Goal: Task Accomplishment & Management: Manage account settings

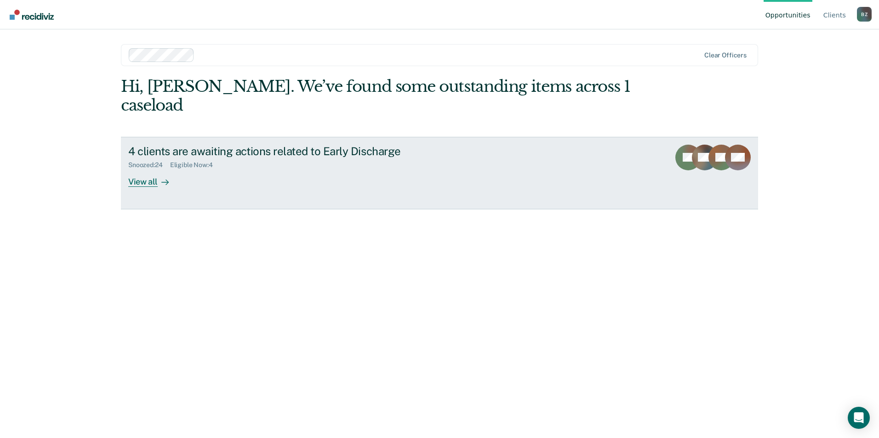
click at [148, 169] on div "View all" at bounding box center [153, 178] width 51 height 18
click at [147, 169] on div "View all" at bounding box center [153, 178] width 51 height 18
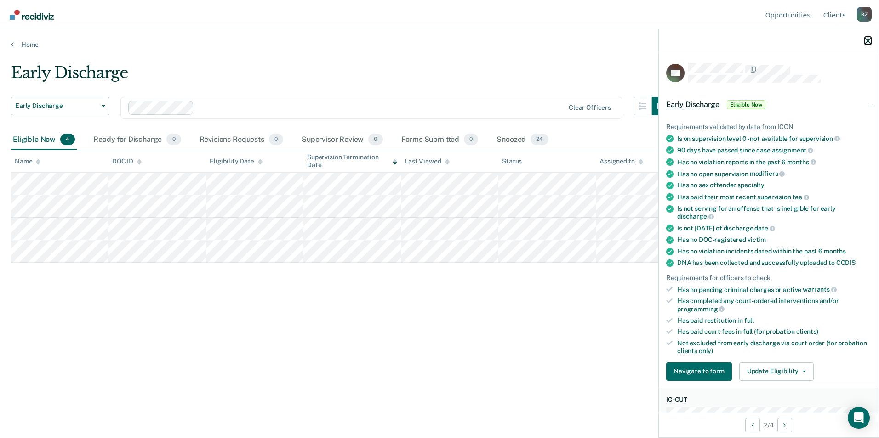
click at [867, 42] on icon "button" at bounding box center [867, 41] width 6 height 6
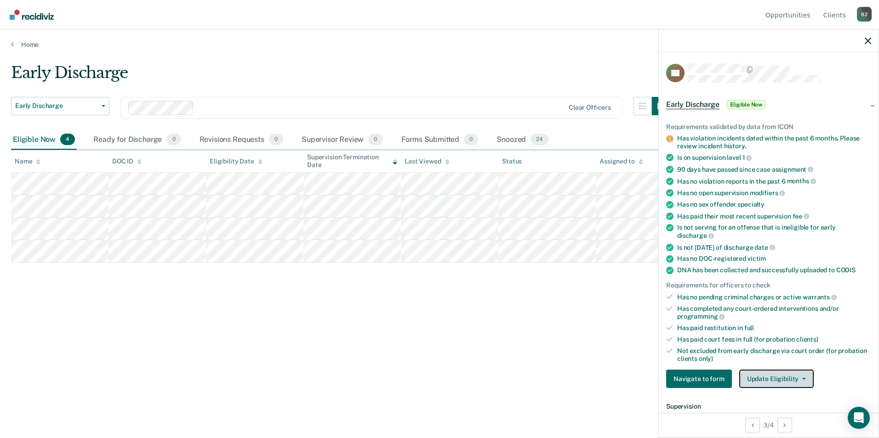
click at [779, 376] on button "Update Eligibility" at bounding box center [776, 379] width 74 height 18
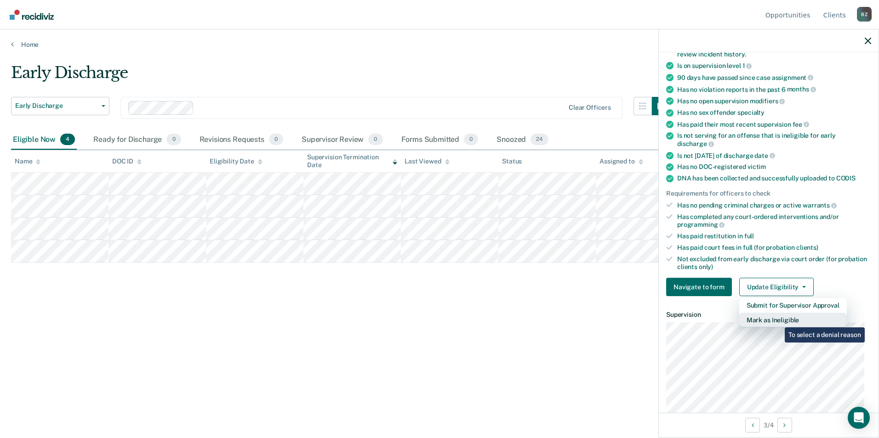
click at [778, 320] on button "Mark as Ineligible" at bounding box center [793, 320] width 108 height 15
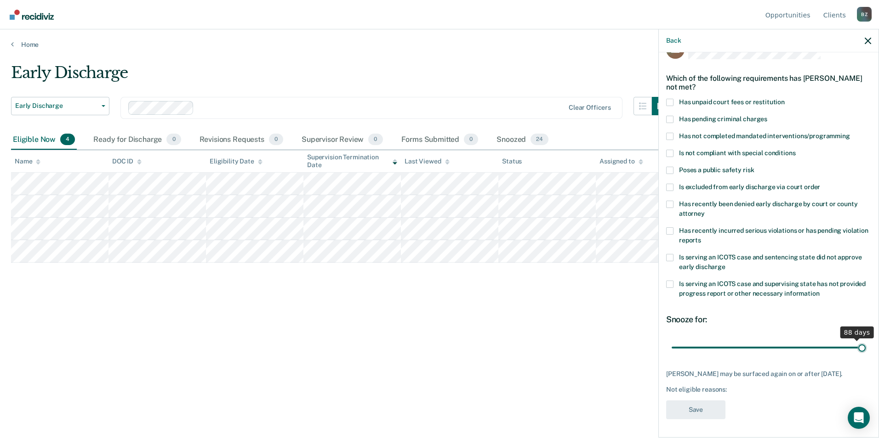
scroll to position [23, 0]
drag, startPoint x: 733, startPoint y: 338, endPoint x: 859, endPoint y: 344, distance: 126.0
type input "90"
click at [859, 344] on input "range" at bounding box center [768, 349] width 194 height 16
click at [671, 153] on span at bounding box center [669, 154] width 7 height 7
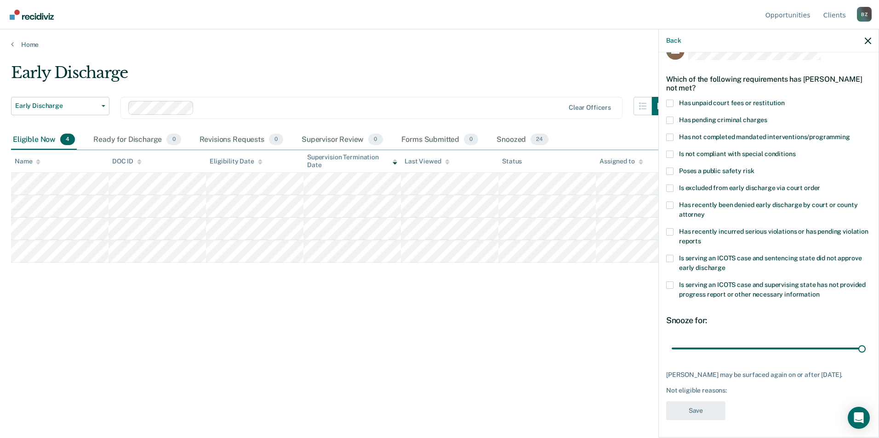
click at [795, 151] on input "Is not compliant with special conditions" at bounding box center [795, 151] width 0 height 0
click at [671, 151] on span at bounding box center [669, 154] width 7 height 7
click at [795, 151] on input "Is not compliant with special conditions" at bounding box center [795, 151] width 0 height 0
click at [670, 154] on span at bounding box center [669, 154] width 7 height 7
click at [795, 151] on input "Is not compliant with special conditions" at bounding box center [795, 151] width 0 height 0
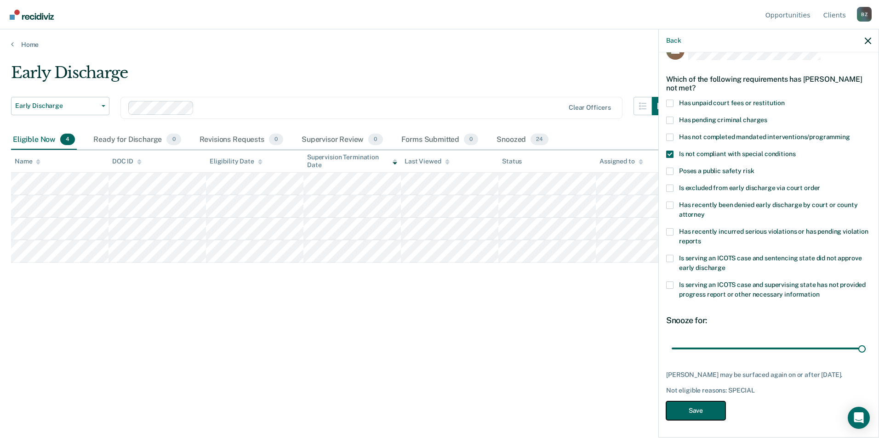
click at [700, 407] on button "Save" at bounding box center [695, 411] width 59 height 19
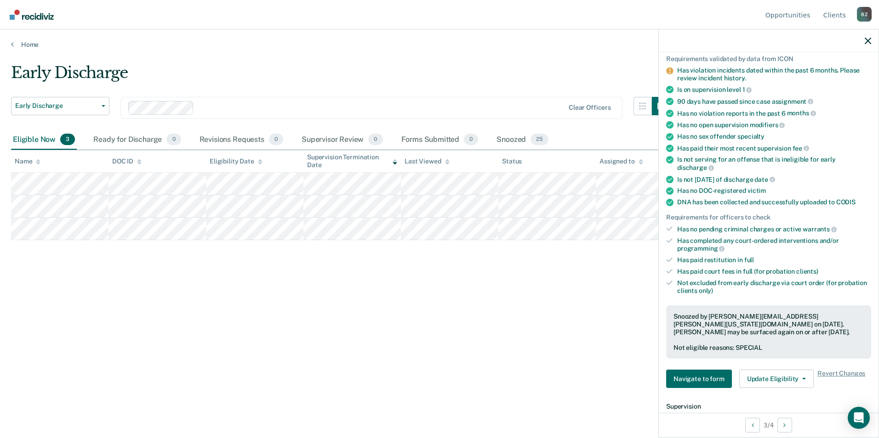
scroll to position [0, 0]
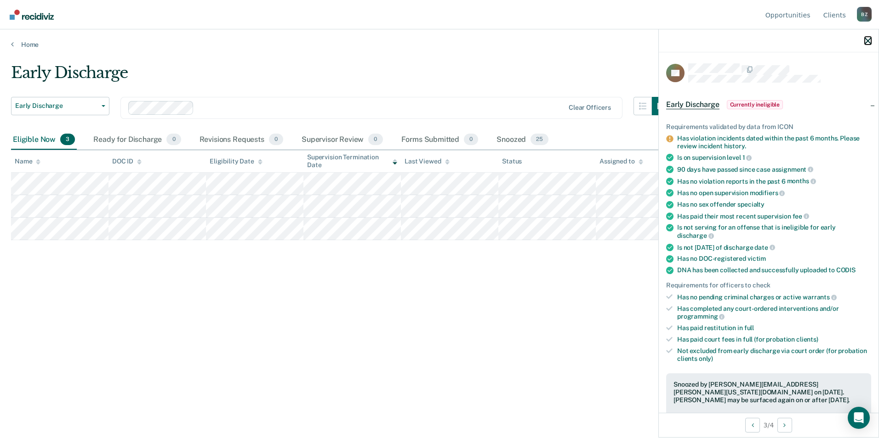
click at [866, 41] on icon "button" at bounding box center [867, 41] width 6 height 6
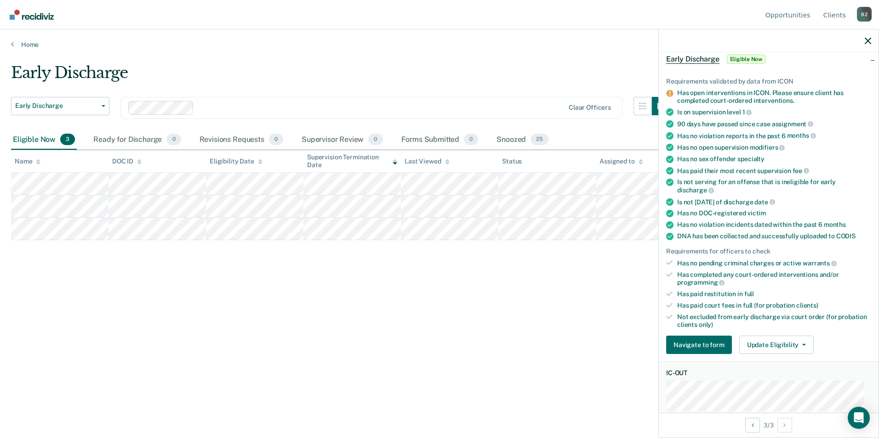
scroll to position [46, 0]
click at [780, 344] on button "Update Eligibility" at bounding box center [776, 344] width 74 height 18
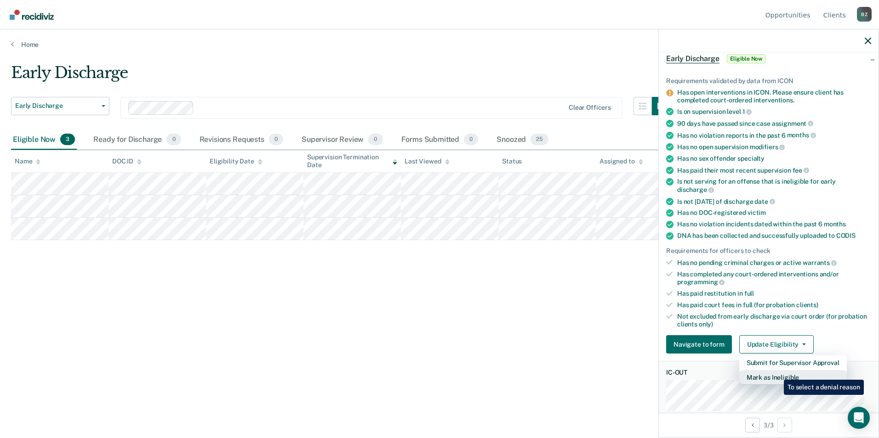
click at [777, 373] on button "Mark as Ineligible" at bounding box center [793, 377] width 108 height 15
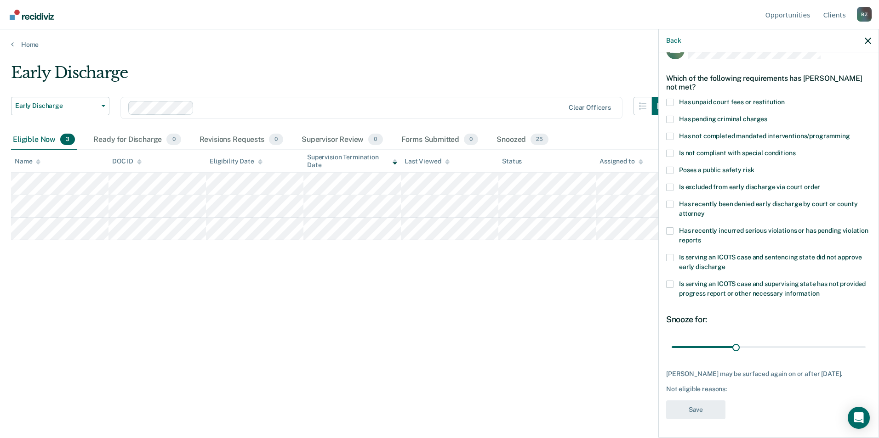
scroll to position [23, 0]
click at [671, 101] on span at bounding box center [669, 103] width 7 height 7
click at [784, 100] on input "Has unpaid court fees or restitution" at bounding box center [784, 100] width 0 height 0
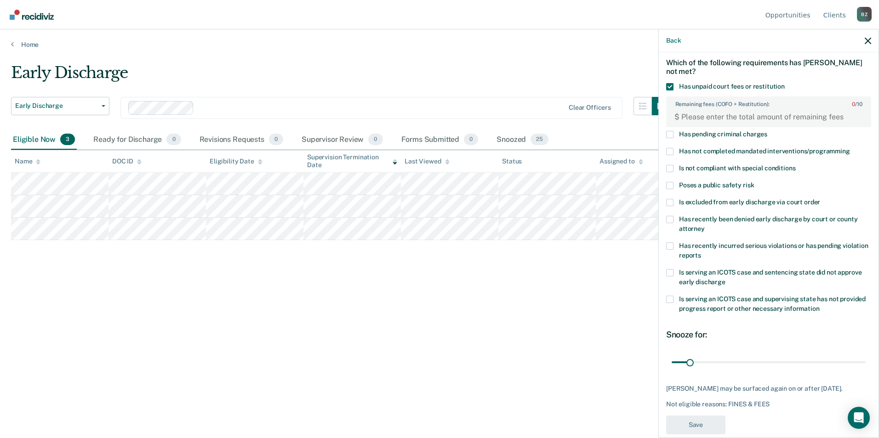
scroll to position [53, 0]
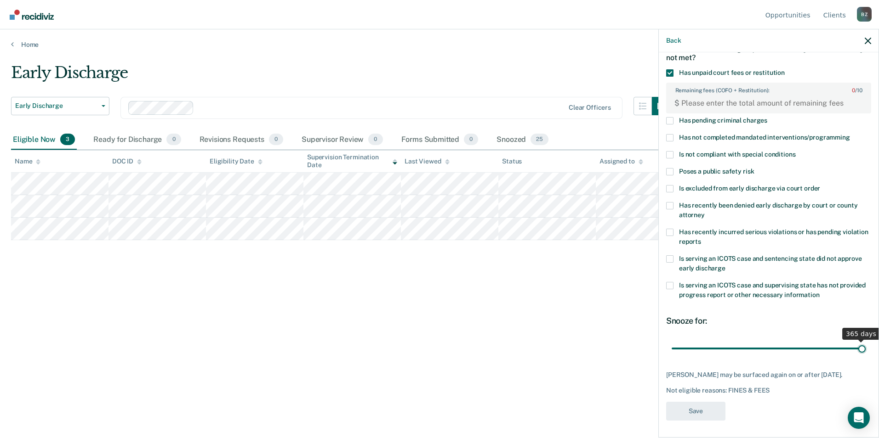
drag, startPoint x: 688, startPoint y: 349, endPoint x: 878, endPoint y: 341, distance: 189.5
click at [865, 341] on input "range" at bounding box center [768, 349] width 194 height 16
drag, startPoint x: 854, startPoint y: 349, endPoint x: 754, endPoint y: 350, distance: 100.6
type input "160"
click at [754, 350] on input "range" at bounding box center [768, 349] width 194 height 16
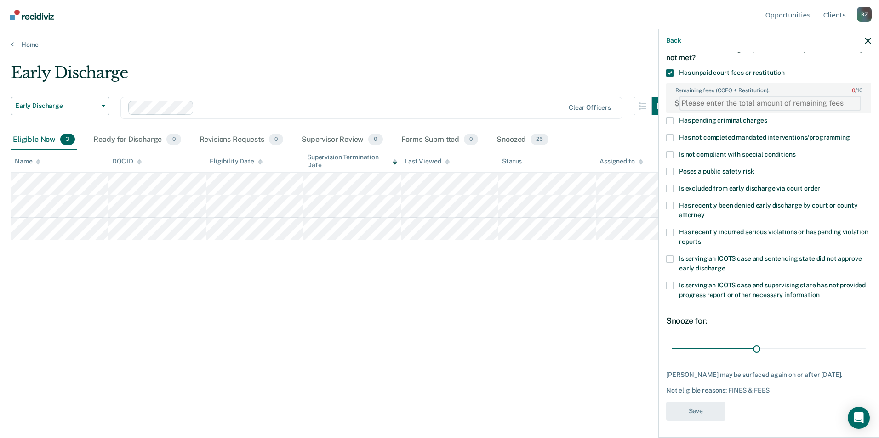
click at [701, 102] on FEESReasonInput "Remaining fees (COFO + Restitution): 0 / 10" at bounding box center [770, 103] width 182 height 15
click at [848, 99] on FEESReasonInput "1" at bounding box center [770, 103] width 182 height 15
type FEESReasonInput "0"
click at [848, 104] on FEESReasonInput "0" at bounding box center [770, 103] width 182 height 15
click at [704, 100] on FEESReasonInput "0" at bounding box center [770, 103] width 182 height 15
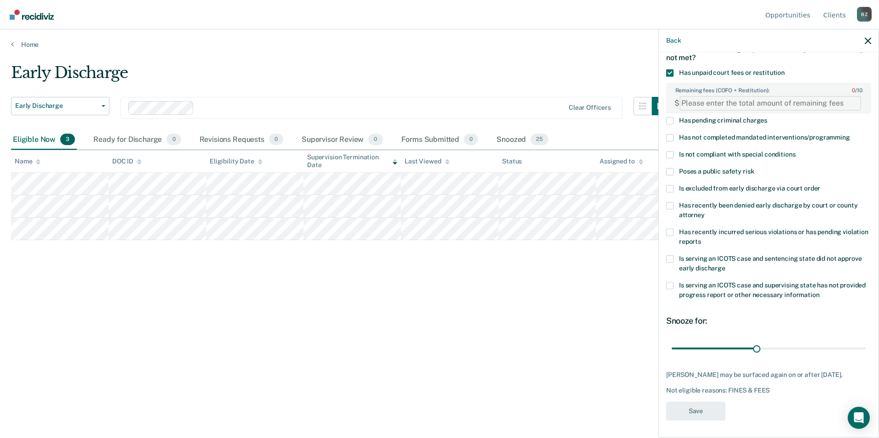
paste FEESReasonInput "1717.75"
type FEESReasonInput "1717.75"
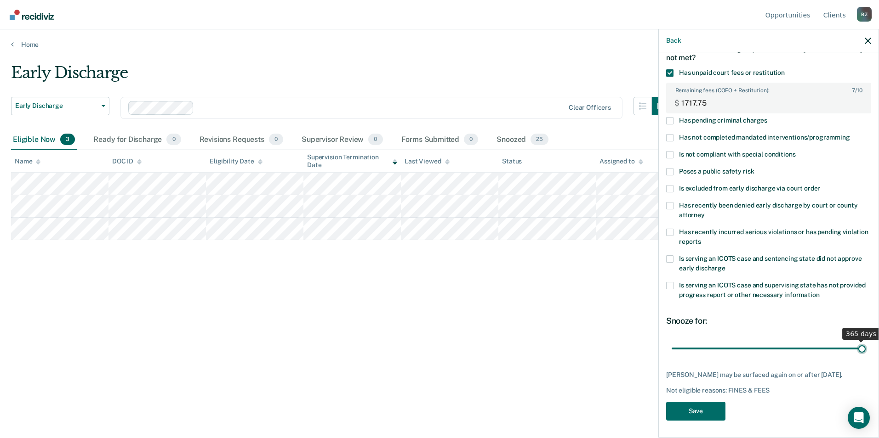
drag, startPoint x: 753, startPoint y: 347, endPoint x: 860, endPoint y: 347, distance: 107.1
type input "365"
click at [860, 347] on input "range" at bounding box center [768, 349] width 194 height 16
click at [693, 407] on button "Save" at bounding box center [695, 411] width 59 height 19
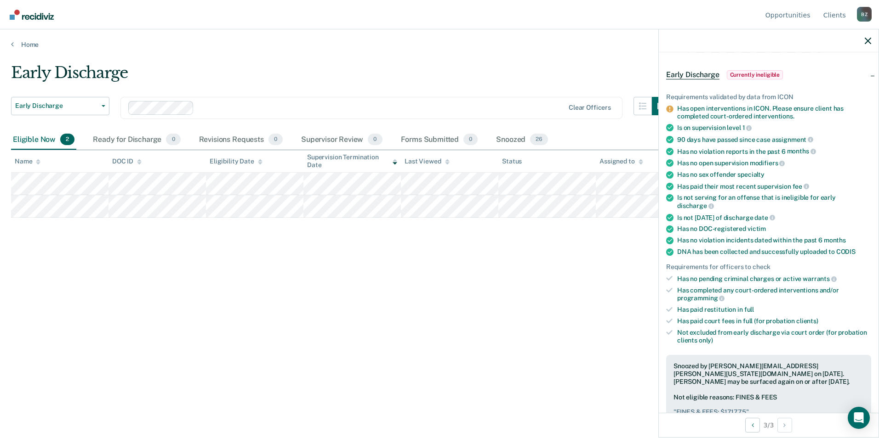
scroll to position [7, 0]
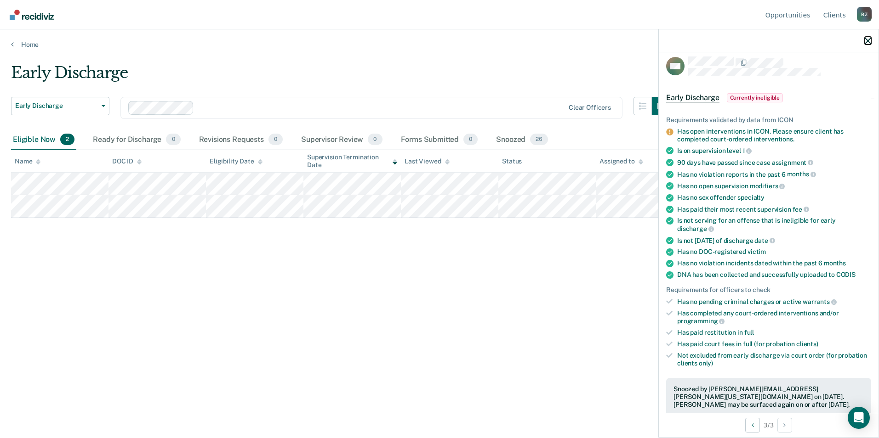
click at [864, 42] on icon "button" at bounding box center [867, 41] width 6 height 6
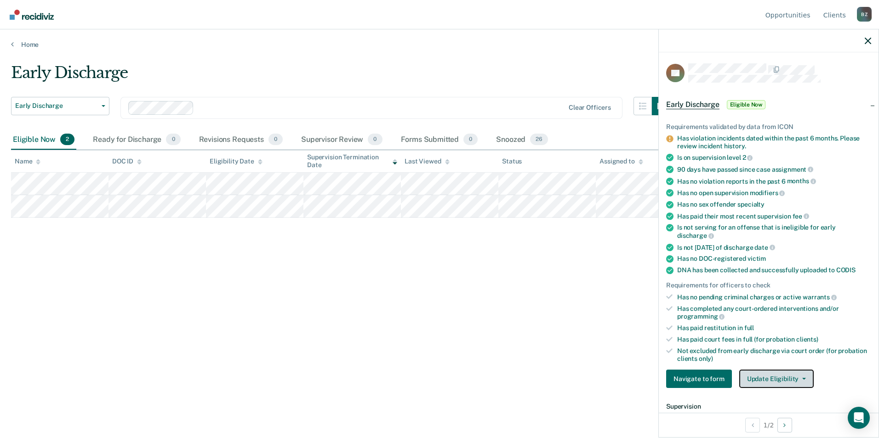
click at [779, 380] on button "Update Eligibility" at bounding box center [776, 379] width 74 height 18
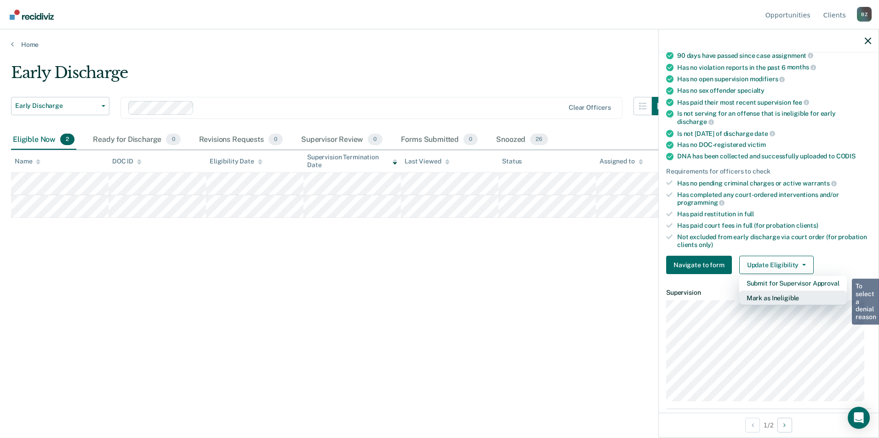
scroll to position [138, 0]
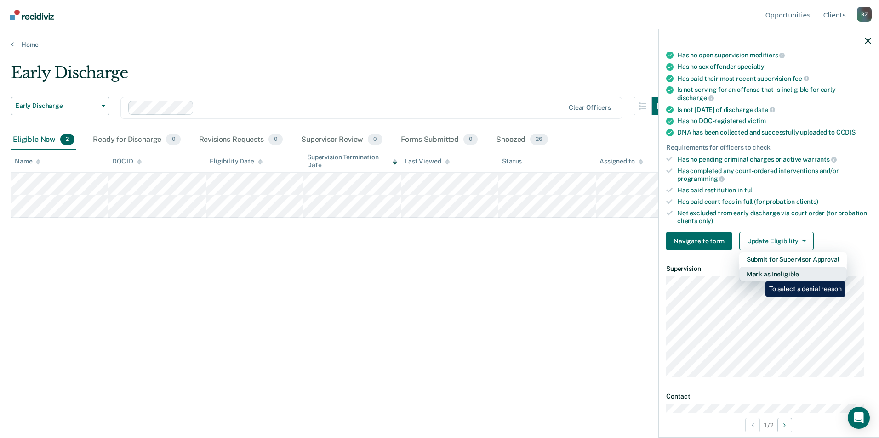
click at [758, 275] on button "Mark as Ineligible" at bounding box center [793, 274] width 108 height 15
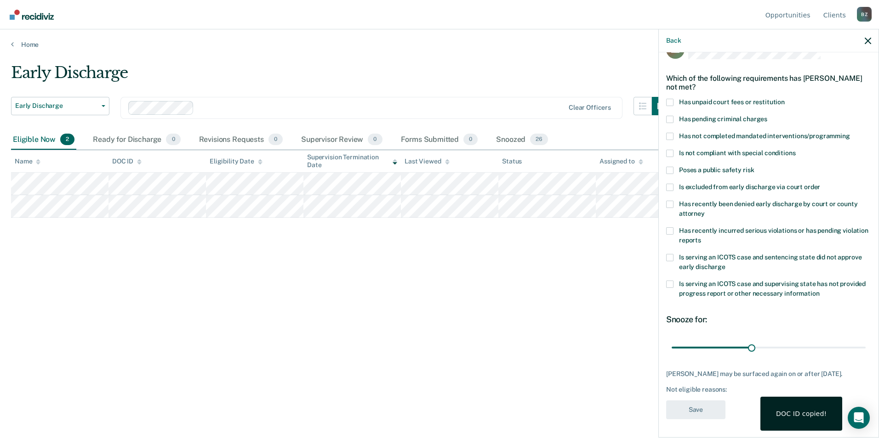
click at [157, 259] on div "Early Discharge Early Discharge Early Discharge Clear officers Eligible Now 2 R…" at bounding box center [439, 216] width 857 height 306
click at [466, 269] on div "Early Discharge Early Discharge Early Discharge Clear officers Eligible Now 2 R…" at bounding box center [439, 216] width 857 height 306
click at [867, 40] on icon "button" at bounding box center [867, 41] width 6 height 6
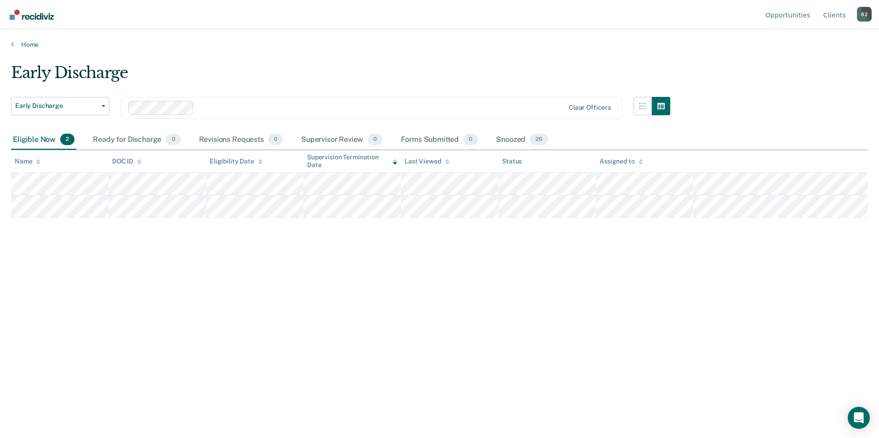
click at [864, 11] on div "B Z" at bounding box center [864, 14] width 15 height 15
click at [814, 71] on link "Log Out" at bounding box center [826, 72] width 59 height 8
